Goal: Navigation & Orientation: Find specific page/section

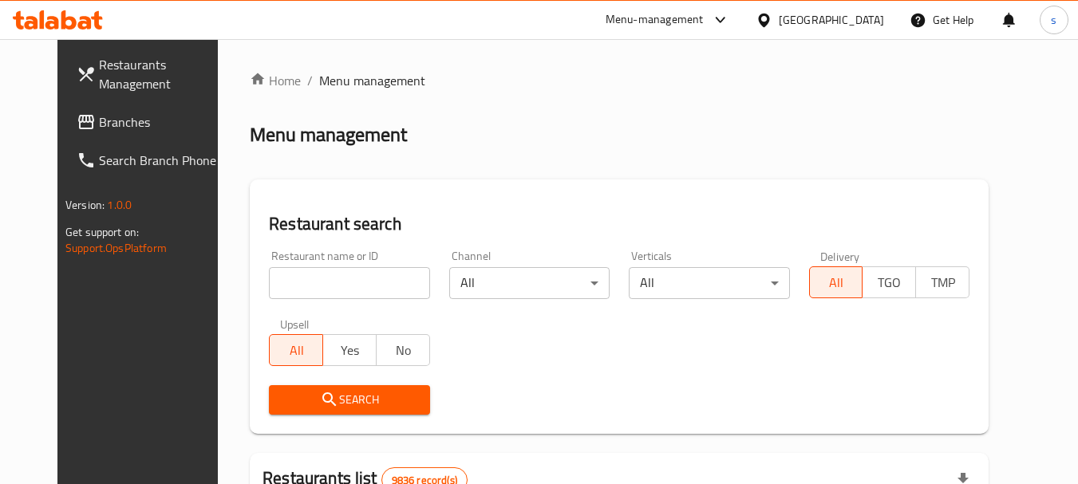
click at [779, 14] on div at bounding box center [766, 20] width 23 height 18
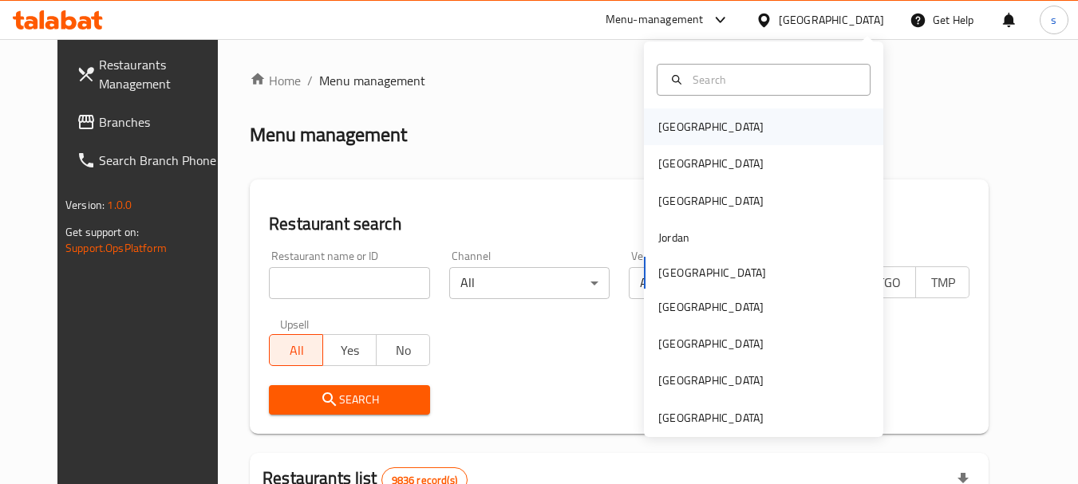
drag, startPoint x: 669, startPoint y: 136, endPoint x: 688, endPoint y: 143, distance: 20.2
click at [688, 143] on div "[GEOGRAPHIC_DATA]" at bounding box center [710, 126] width 131 height 37
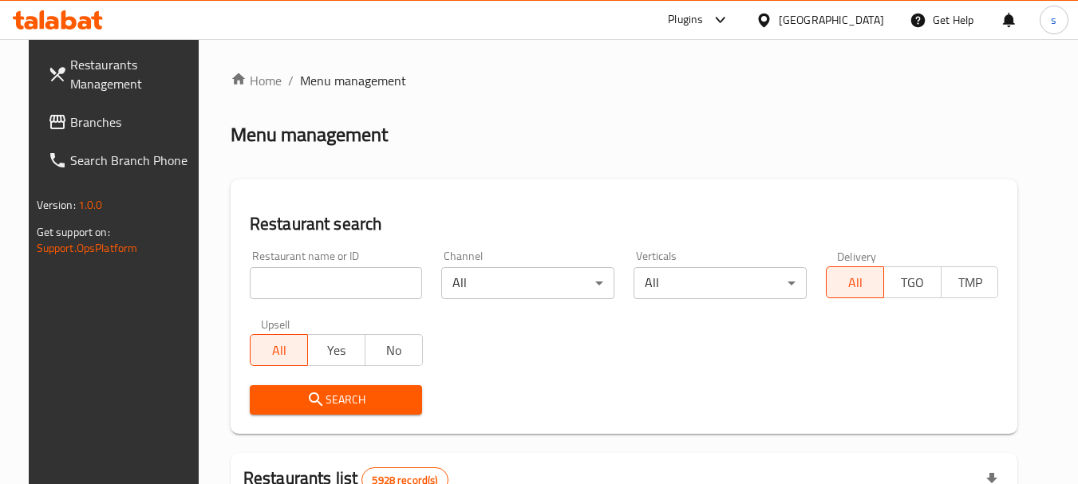
click at [73, 114] on span "Branches" at bounding box center [133, 121] width 126 height 19
